Goal: Transaction & Acquisition: Purchase product/service

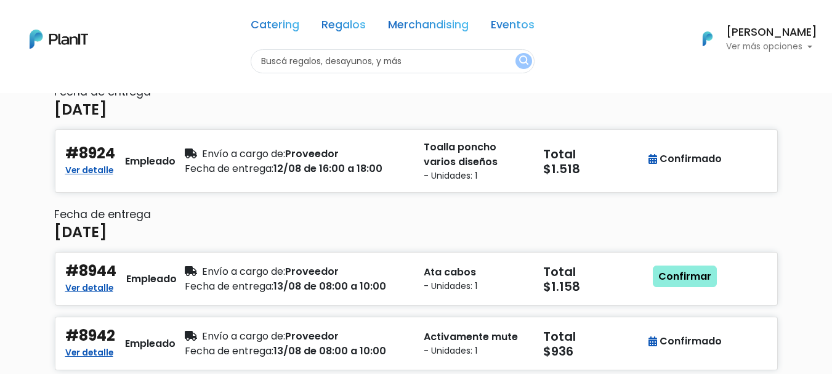
scroll to position [191, 0]
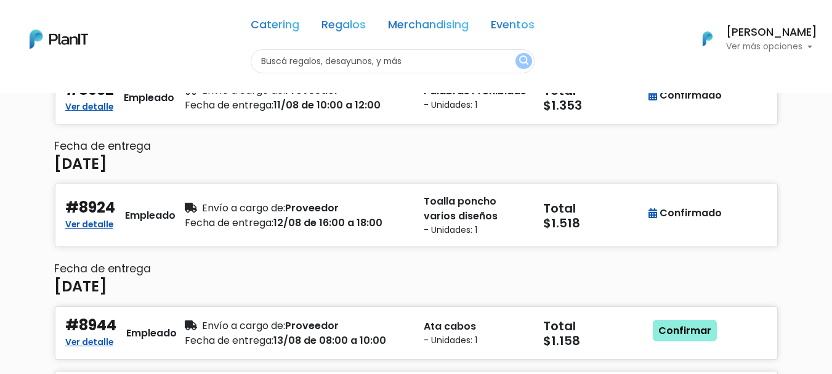
click at [358, 65] on input "text" at bounding box center [393, 61] width 284 height 24
type input "tateti"
click at [516, 53] on button "submit" at bounding box center [524, 61] width 17 height 16
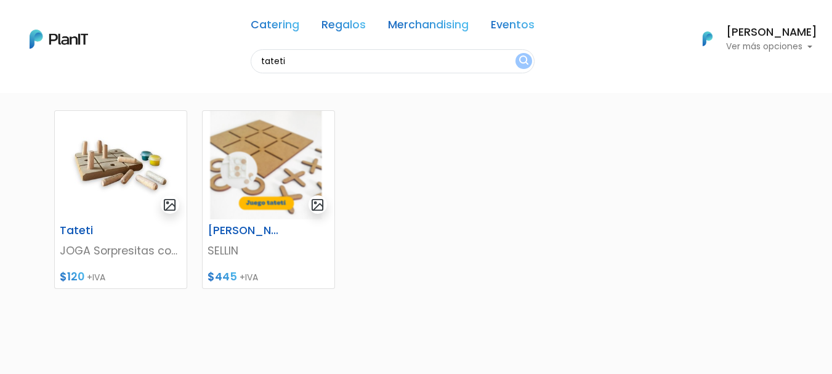
scroll to position [123, 0]
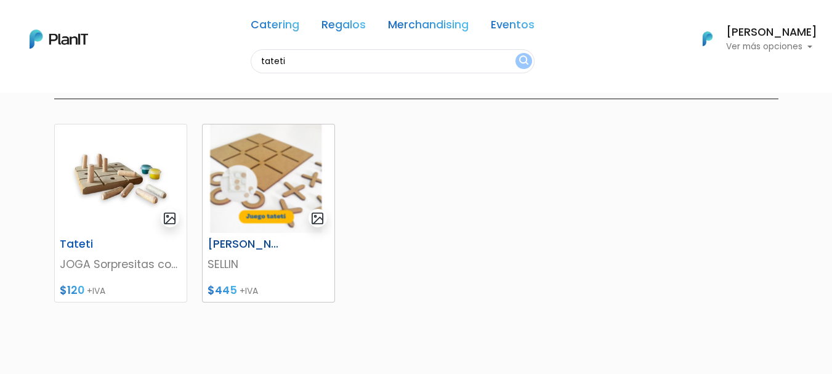
click at [282, 167] on img at bounding box center [269, 178] width 132 height 108
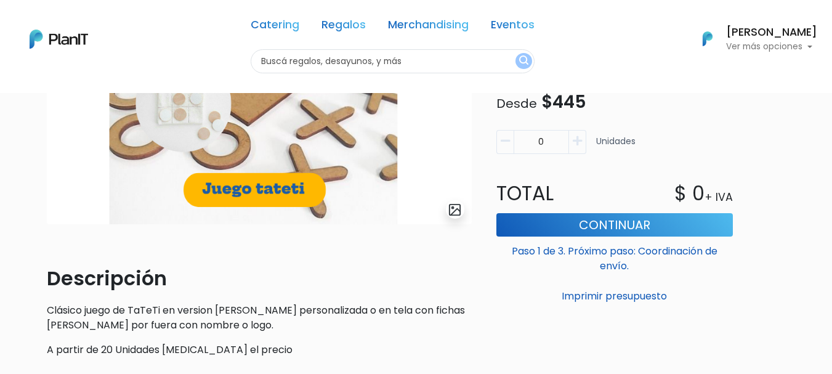
scroll to position [246, 0]
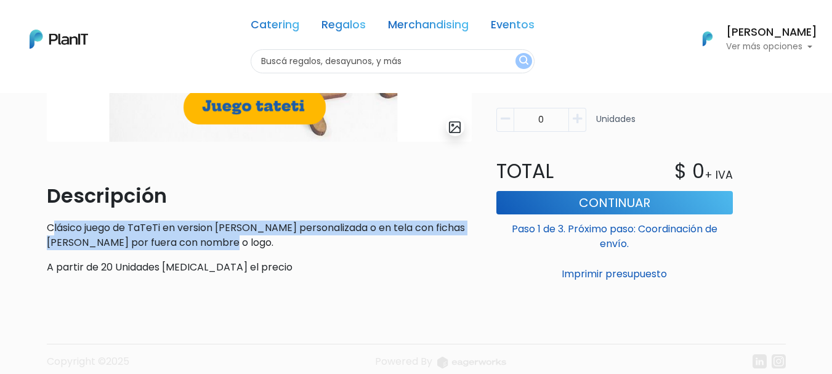
drag, startPoint x: 51, startPoint y: 220, endPoint x: 252, endPoint y: 248, distance: 203.4
click at [252, 248] on div "Descripción Clásico juego de TaTeTi en version de madera personalizada o en tel…" at bounding box center [259, 228] width 425 height 94
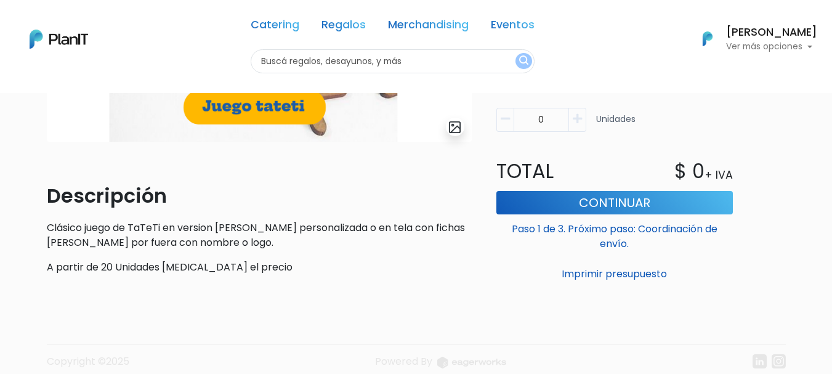
click at [366, 259] on div "Descripción Clásico juego de TaTeTi en version de madera personalizada o en tel…" at bounding box center [259, 228] width 425 height 94
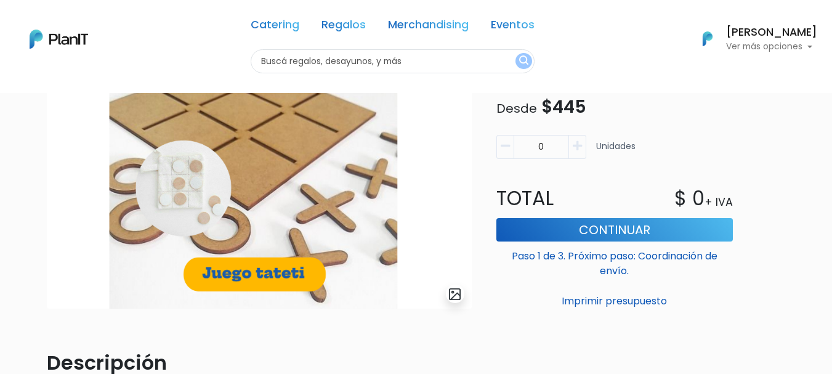
scroll to position [0, 0]
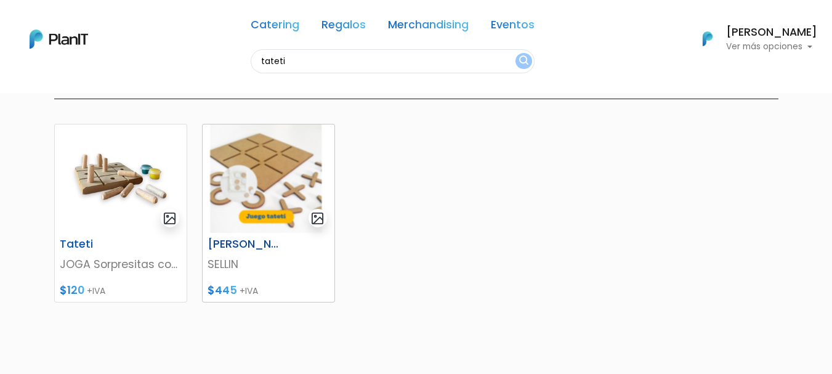
click at [293, 177] on img at bounding box center [269, 178] width 132 height 108
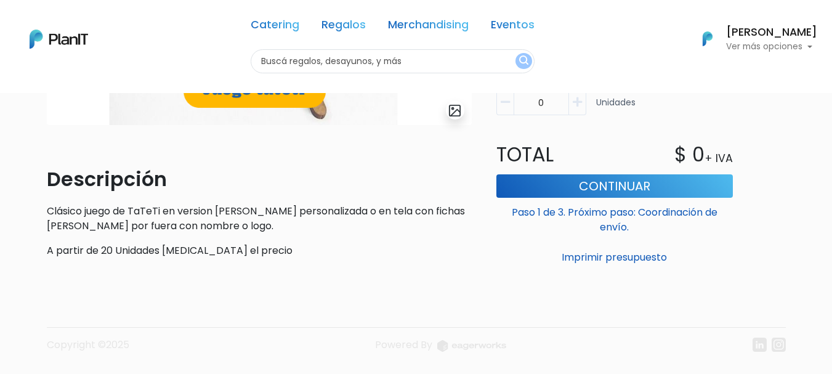
scroll to position [290, 0]
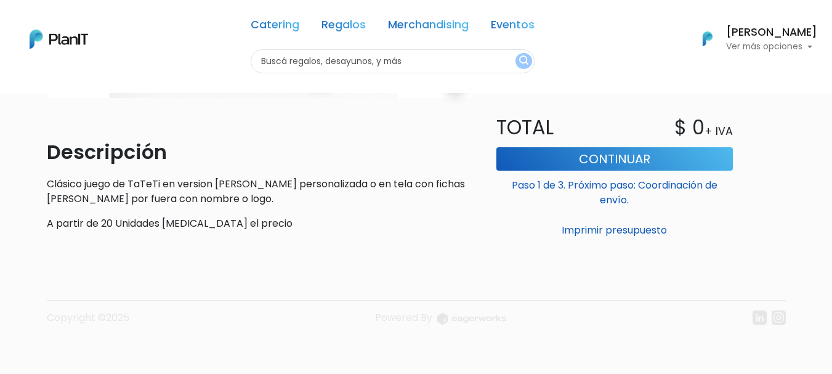
click at [258, 215] on div "Descripción Clásico juego de TaTeTi en version de madera personalizada o en tel…" at bounding box center [259, 184] width 425 height 94
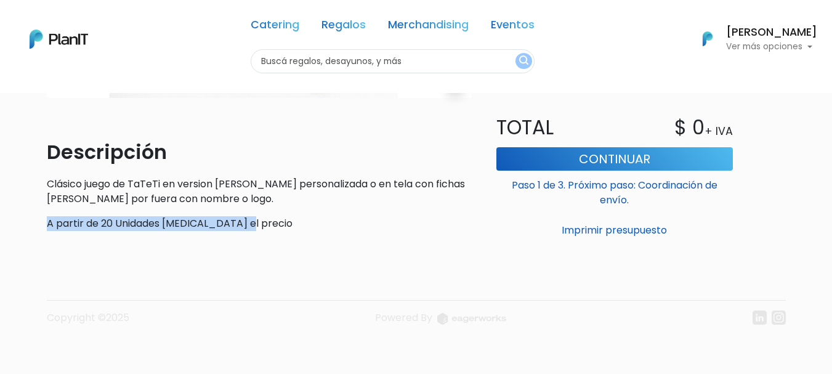
drag, startPoint x: 264, startPoint y: 225, endPoint x: 10, endPoint y: 221, distance: 254.5
click at [10, 221] on div "slide 1 of 1 Descripción Clásico juego de TaTeTi en version de madera personali…" at bounding box center [416, 88] width 832 height 572
click at [57, 206] on div "Descripción Clásico juego de TaTeTi en version de madera personalizada o en tel…" at bounding box center [259, 184] width 425 height 94
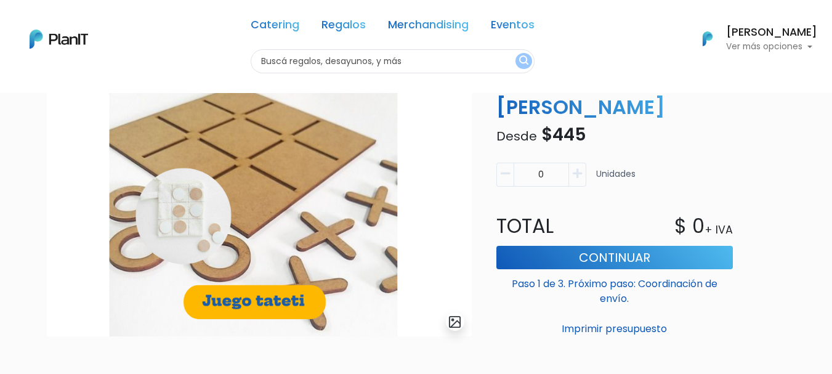
scroll to position [44, 0]
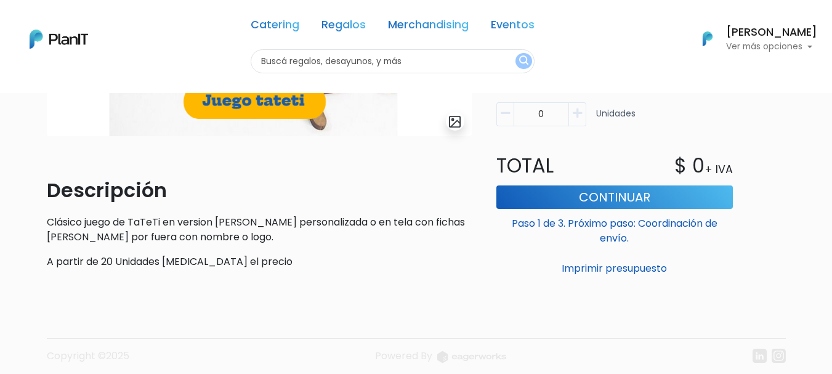
scroll to position [308, 0]
